Goal: Complete application form

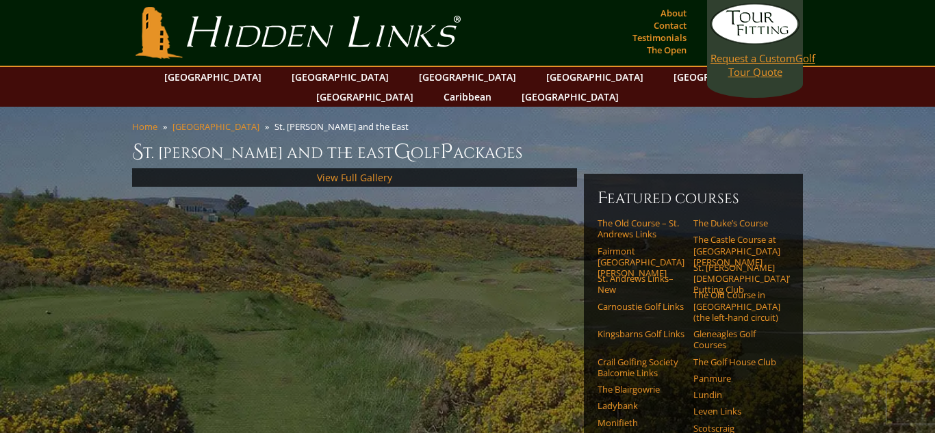
click at [758, 62] on span "Request a Custom" at bounding box center [753, 58] width 85 height 14
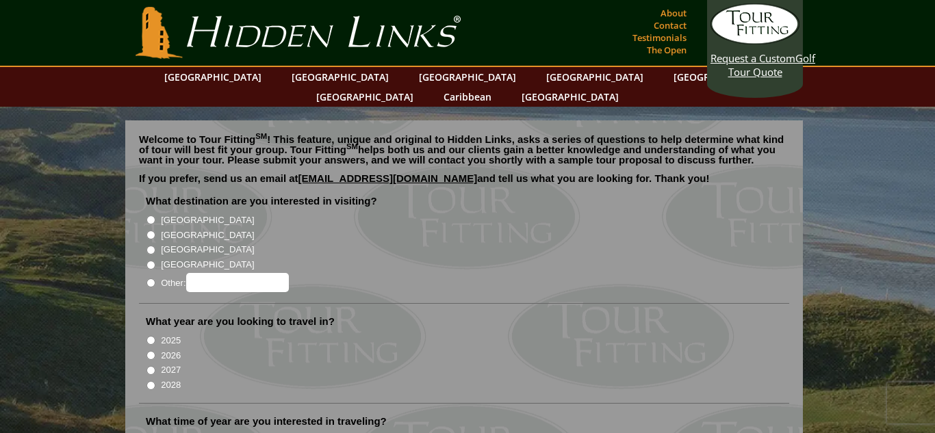
click at [153, 246] on input "[GEOGRAPHIC_DATA]" at bounding box center [150, 250] width 9 height 9
radio input "true"
click at [148, 231] on input "[GEOGRAPHIC_DATA]" at bounding box center [150, 235] width 9 height 9
radio input "true"
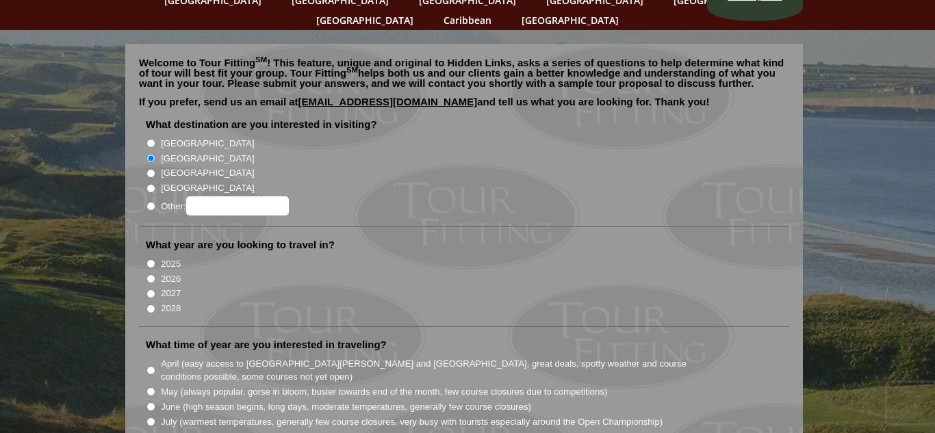
scroll to position [80, 0]
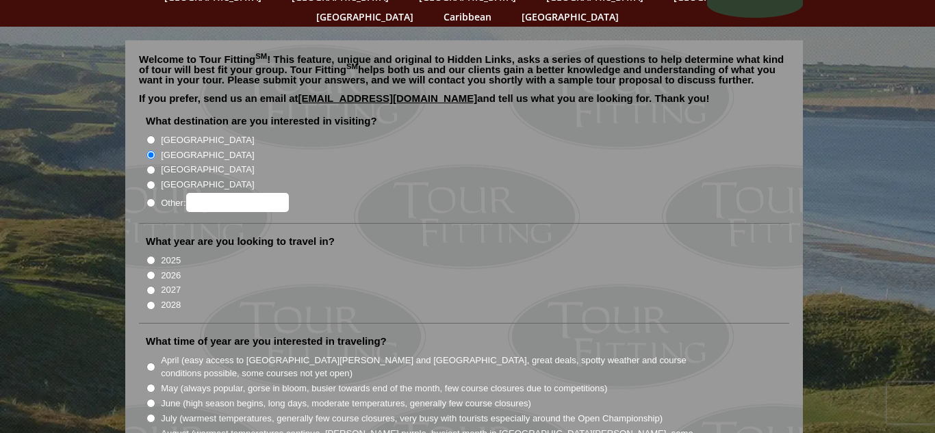
click at [151, 271] on input "2026" at bounding box center [150, 275] width 9 height 9
radio input "true"
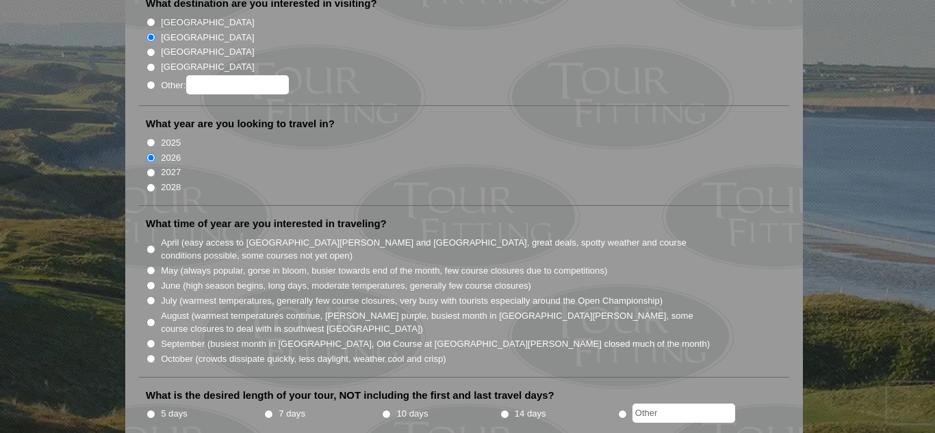
scroll to position [201, 0]
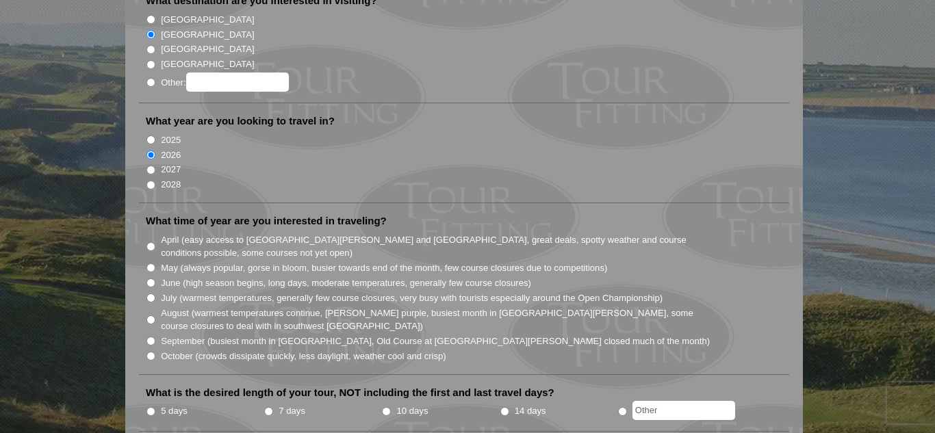
click at [153, 294] on input "July (warmest temperatures, generally few course closures, very busy with touri…" at bounding box center [150, 298] width 9 height 9
radio input "true"
click at [164, 292] on label "July (warmest temperatures, generally few course closures, very busy with touri…" at bounding box center [412, 299] width 502 height 14
click at [155, 294] on input "July (warmest temperatures, generally few course closures, very busy with touri…" at bounding box center [150, 298] width 9 height 9
click at [151, 316] on input "August (warmest temperatures continue, heather bright purple, busiest month in …" at bounding box center [150, 320] width 9 height 9
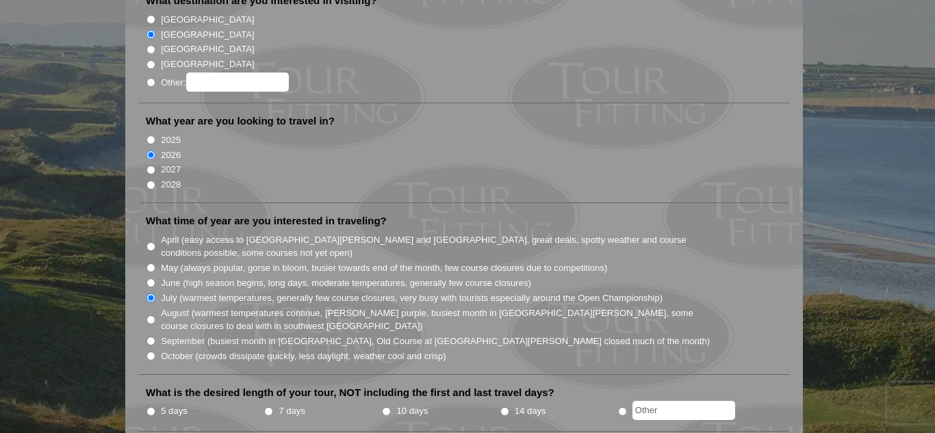
radio input "true"
click at [151, 279] on input "June (high season begins, long days, moderate temperatures, generally few cours…" at bounding box center [150, 283] width 9 height 9
radio input "true"
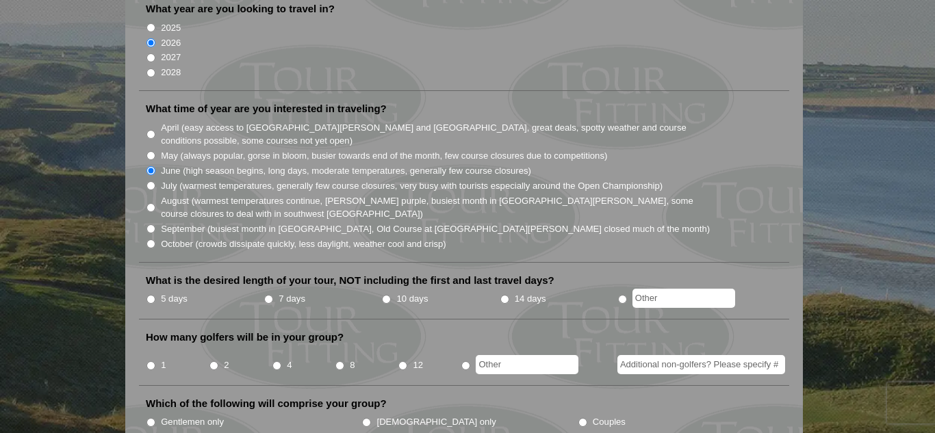
scroll to position [320, 0]
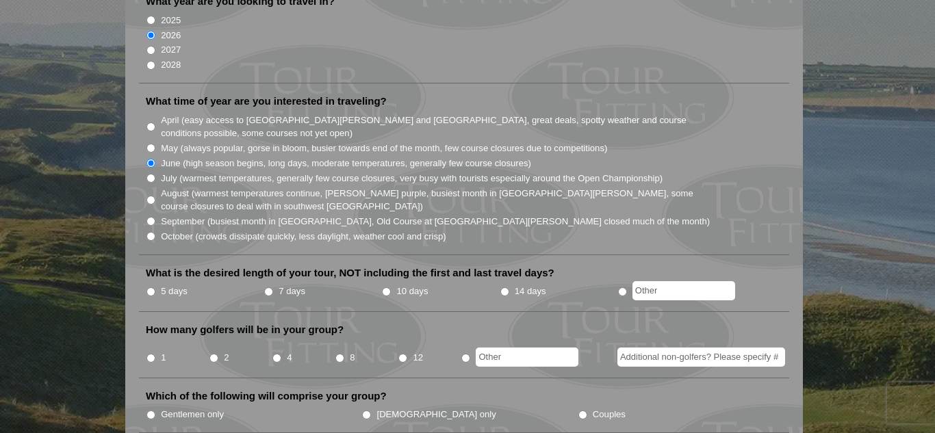
click at [151, 287] on input "5 days" at bounding box center [150, 291] width 9 height 9
radio input "true"
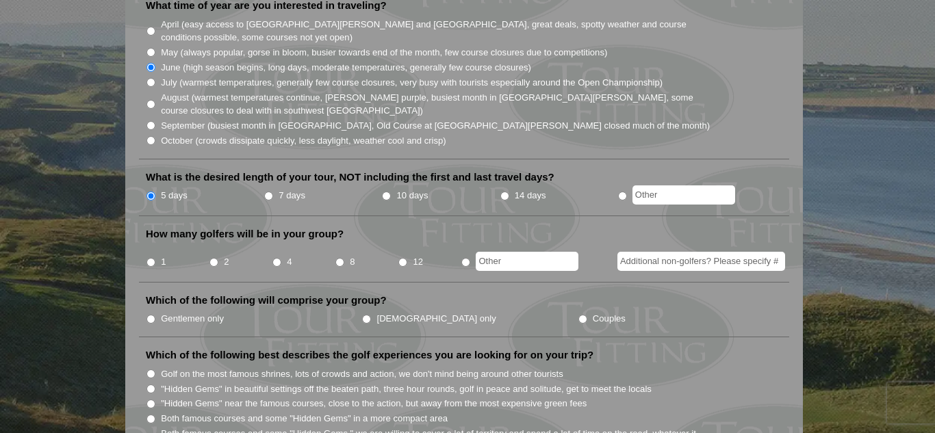
scroll to position [417, 0]
click at [151, 257] on input "1" at bounding box center [150, 261] width 9 height 9
radio input "true"
click at [717, 251] on input "Additional non-golfers? Please specify #" at bounding box center [701, 260] width 168 height 19
type input "1"
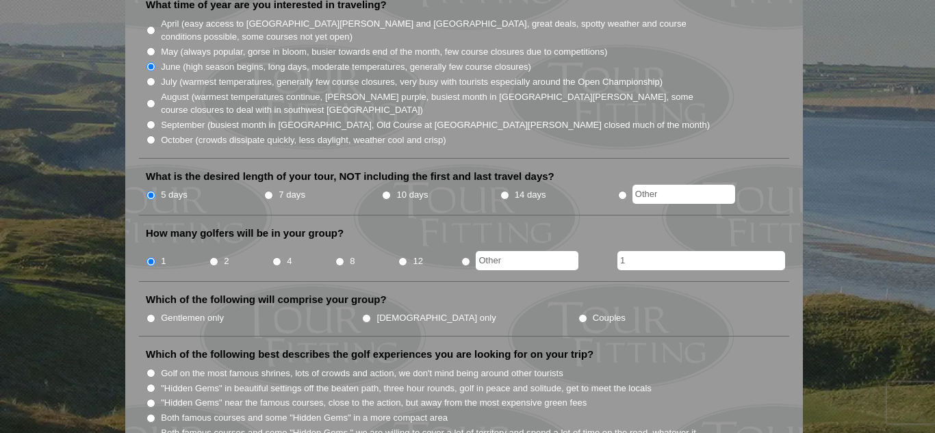
click at [593, 311] on label "Couples" at bounding box center [609, 318] width 33 height 14
click at [578, 314] on input "Couples" at bounding box center [582, 318] width 9 height 9
radio input "true"
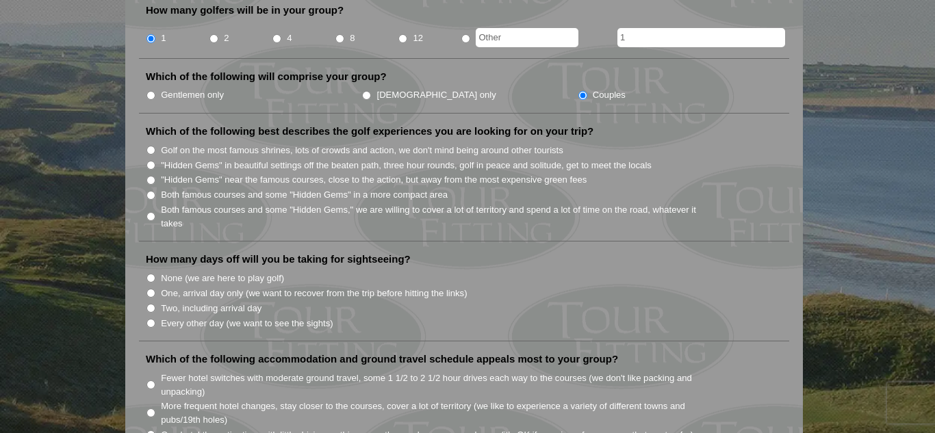
scroll to position [642, 0]
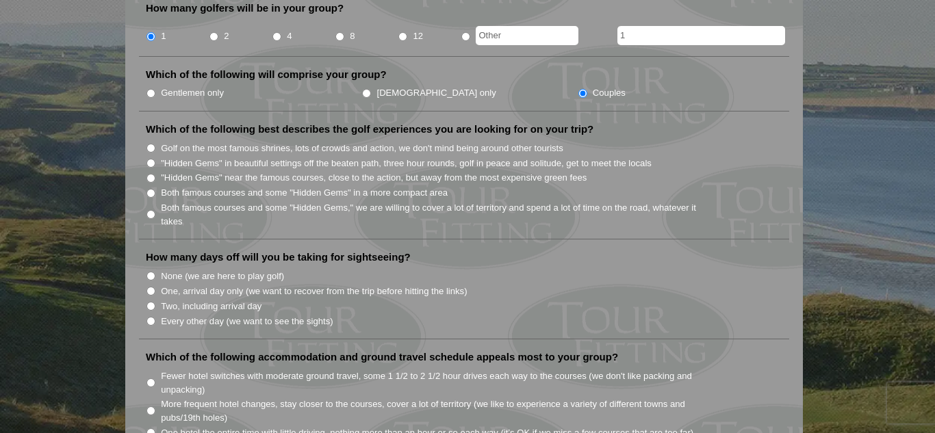
click at [151, 302] on input "Two, including arrival day" at bounding box center [150, 306] width 9 height 9
radio input "true"
click at [151, 287] on input "One, arrival day only (we want to recover from the trip before hitting the link…" at bounding box center [150, 291] width 9 height 9
radio input "true"
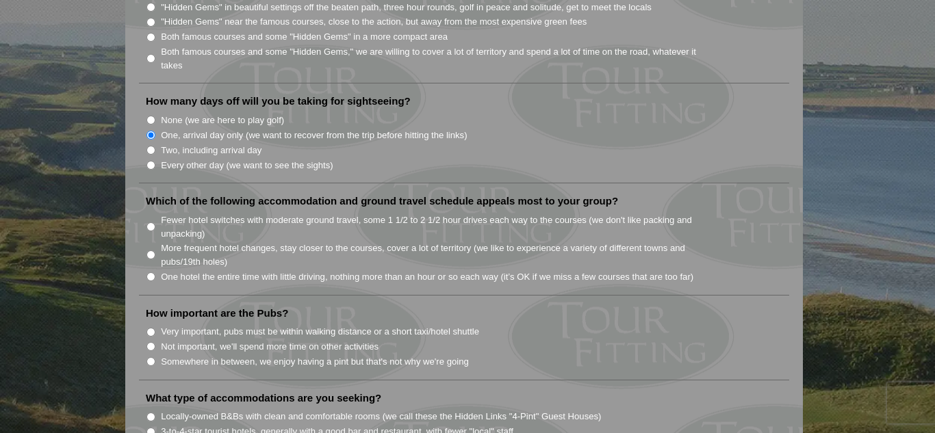
scroll to position [803, 0]
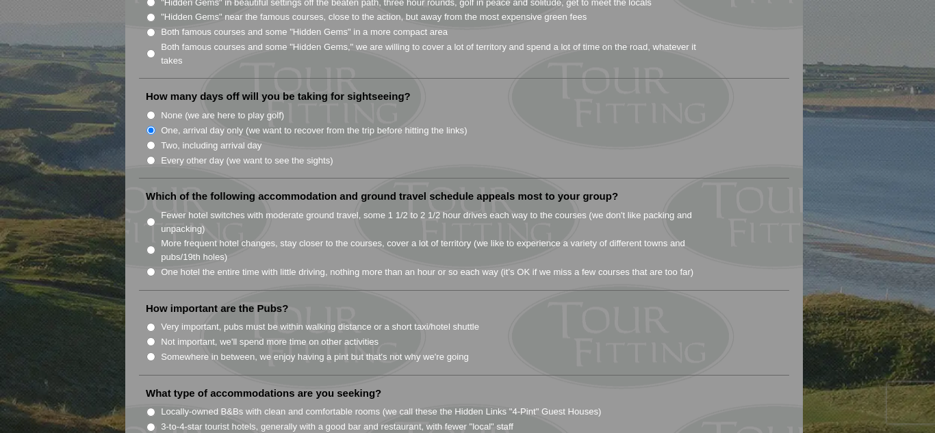
click at [162, 266] on label "One hotel the entire time with little driving, nothing more than an hour or so …" at bounding box center [427, 273] width 533 height 14
click at [155, 268] on input "One hotel the entire time with little driving, nothing more than an hour or so …" at bounding box center [150, 272] width 9 height 9
radio input "true"
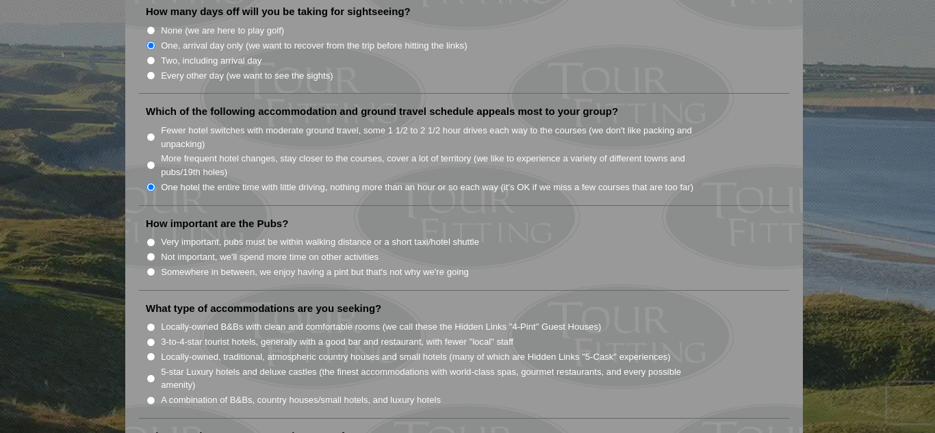
scroll to position [890, 0]
click at [164, 264] on label "Somewhere in between, we enjoy having a pint but that's not why we're going" at bounding box center [315, 271] width 308 height 14
click at [155, 266] on input "Somewhere in between, we enjoy having a pint but that's not why we're going" at bounding box center [150, 270] width 9 height 9
radio input "true"
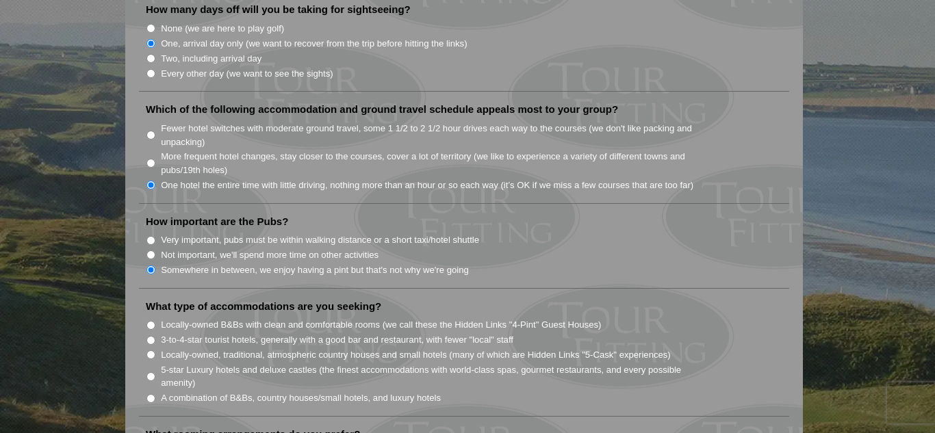
click at [147, 251] on input "Not important, we'll spend more time on other activities" at bounding box center [150, 255] width 9 height 9
radio input "true"
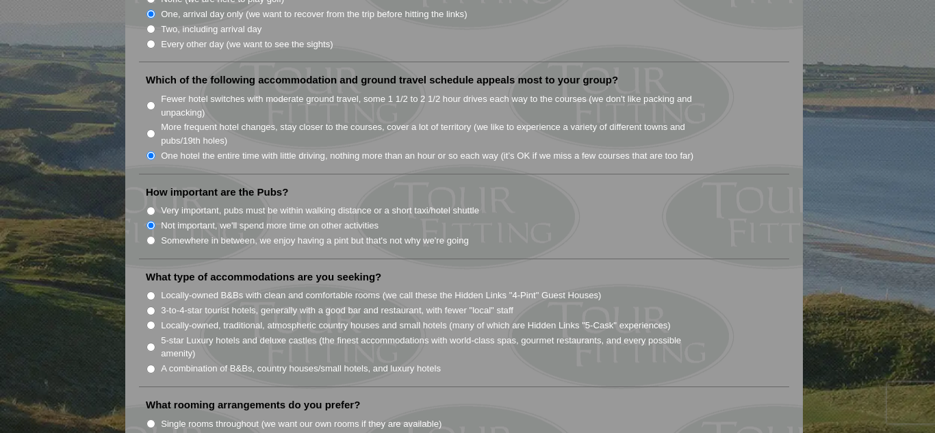
scroll to position [882, 0]
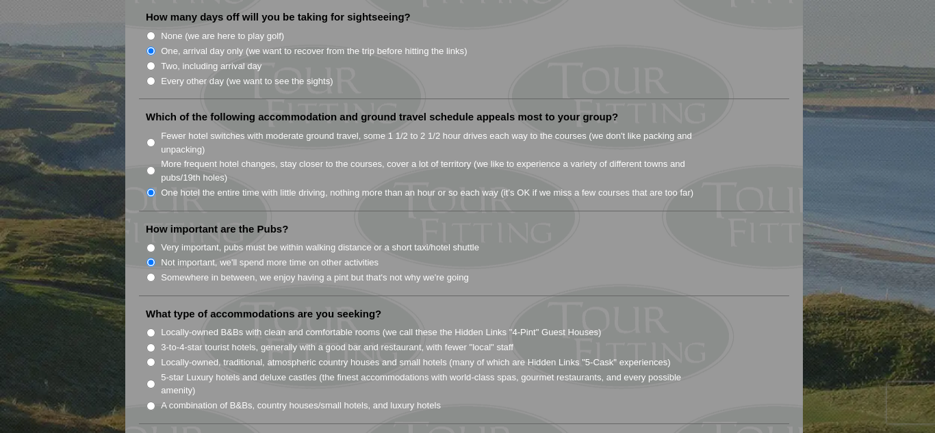
click at [151, 258] on input "Not important, we'll spend more time on other activities" at bounding box center [150, 262] width 9 height 9
click at [164, 256] on label "Not important, we'll spend more time on other activities" at bounding box center [270, 263] width 218 height 14
click at [155, 258] on input "Not important, we'll spend more time on other activities" at bounding box center [150, 262] width 9 height 9
click at [151, 273] on input "Somewhere in between, we enjoy having a pint but that's not why we're going" at bounding box center [150, 277] width 9 height 9
radio input "true"
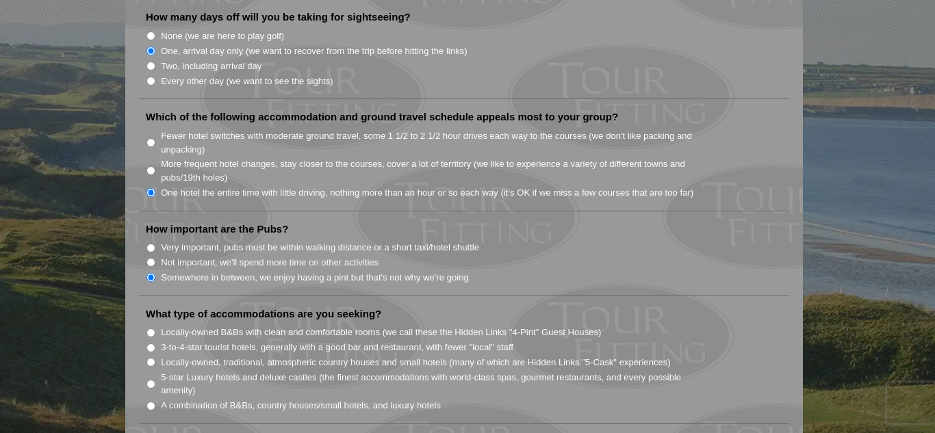
click at [164, 271] on label "Somewhere in between, we enjoy having a pint but that's not why we're going" at bounding box center [315, 278] width 308 height 14
click at [155, 273] on input "Somewhere in between, we enjoy having a pint but that's not why we're going" at bounding box center [150, 277] width 9 height 9
click at [162, 271] on label "Somewhere in between, we enjoy having a pint but that's not why we're going" at bounding box center [315, 278] width 308 height 14
click at [155, 273] on input "Somewhere in between, we enjoy having a pint but that's not why we're going" at bounding box center [150, 277] width 9 height 9
click at [148, 272] on li "How important are the Pubs? Very important, pubs must be within walking distanc…" at bounding box center [464, 259] width 650 height 74
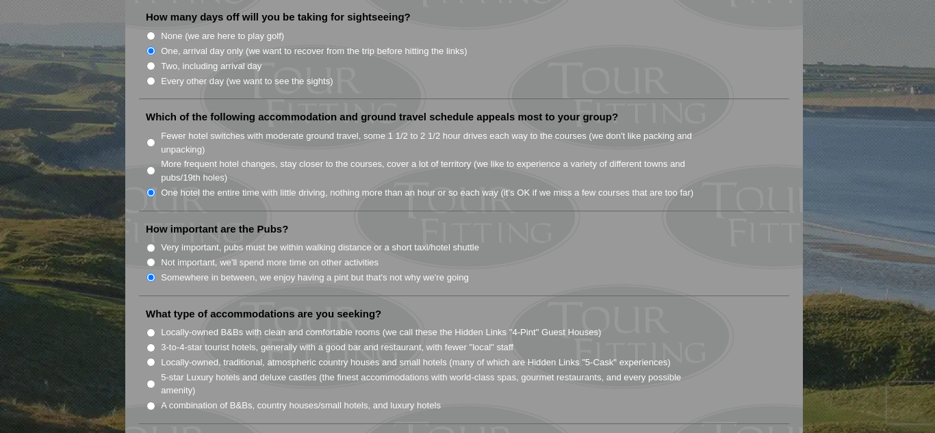
click at [149, 270] on li "How important are the Pubs? Very important, pubs must be within walking distanc…" at bounding box center [464, 259] width 650 height 74
click at [165, 271] on label "Somewhere in between, we enjoy having a pint but that's not why we're going" at bounding box center [315, 278] width 308 height 14
click at [155, 273] on input "Somewhere in between, we enjoy having a pint but that's not why we're going" at bounding box center [150, 277] width 9 height 9
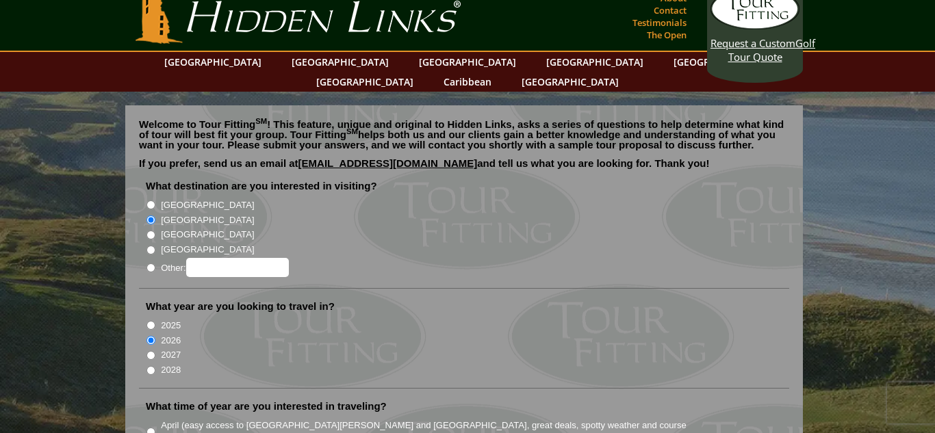
scroll to position [0, 0]
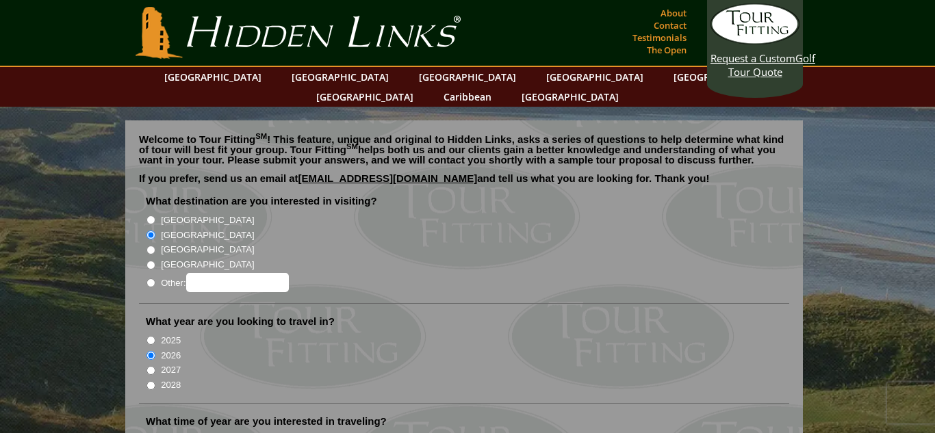
click at [149, 231] on input "[GEOGRAPHIC_DATA]" at bounding box center [150, 235] width 9 height 9
click at [405, 172] on link "golf@hiddenlinksgolf.com" at bounding box center [387, 178] width 179 height 12
